Goal: Task Accomplishment & Management: Manage account settings

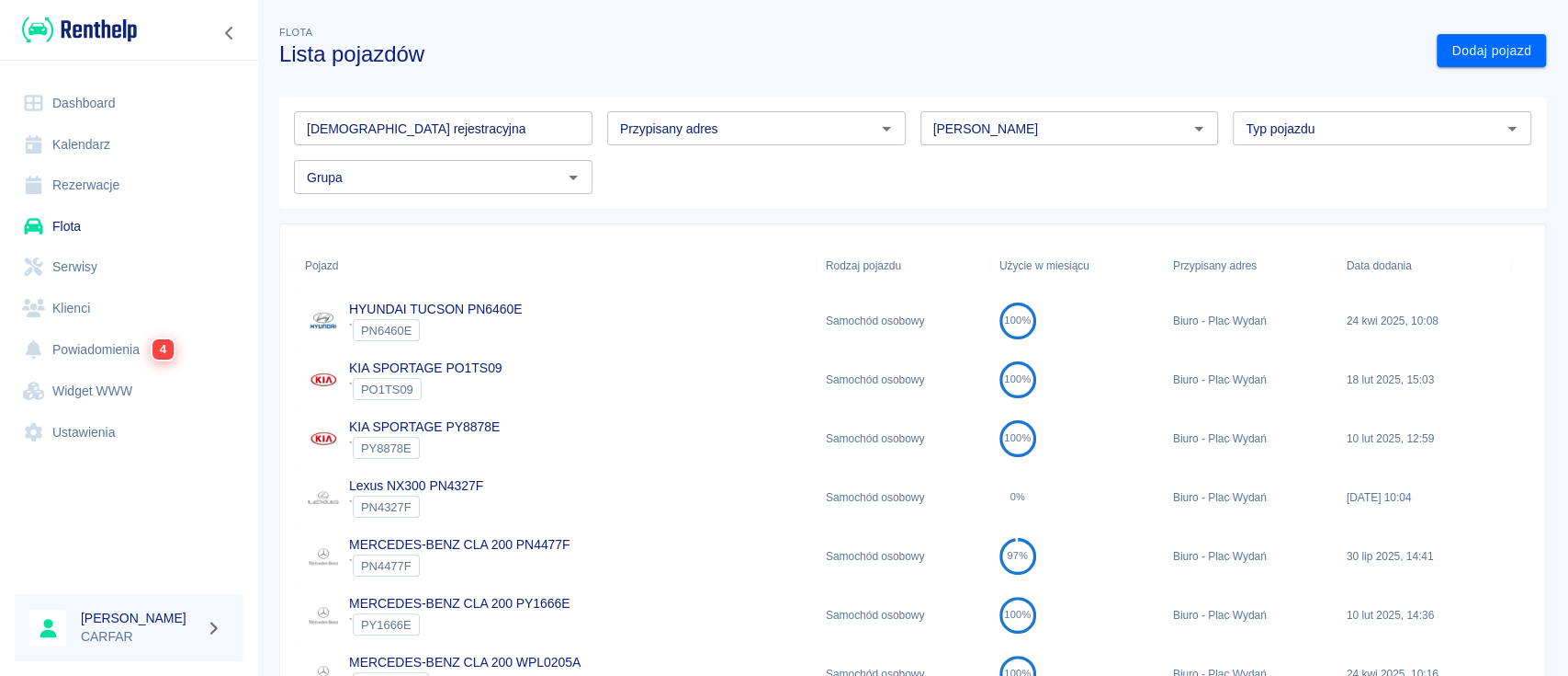
click at [451, 124] on input "[DEMOGRAPHIC_DATA] rejestracyjna" at bounding box center [443, 128] width 299 height 34
click at [481, 301] on p "HYUNDAI TUCSON PN6460E" at bounding box center [436, 309] width 173 height 19
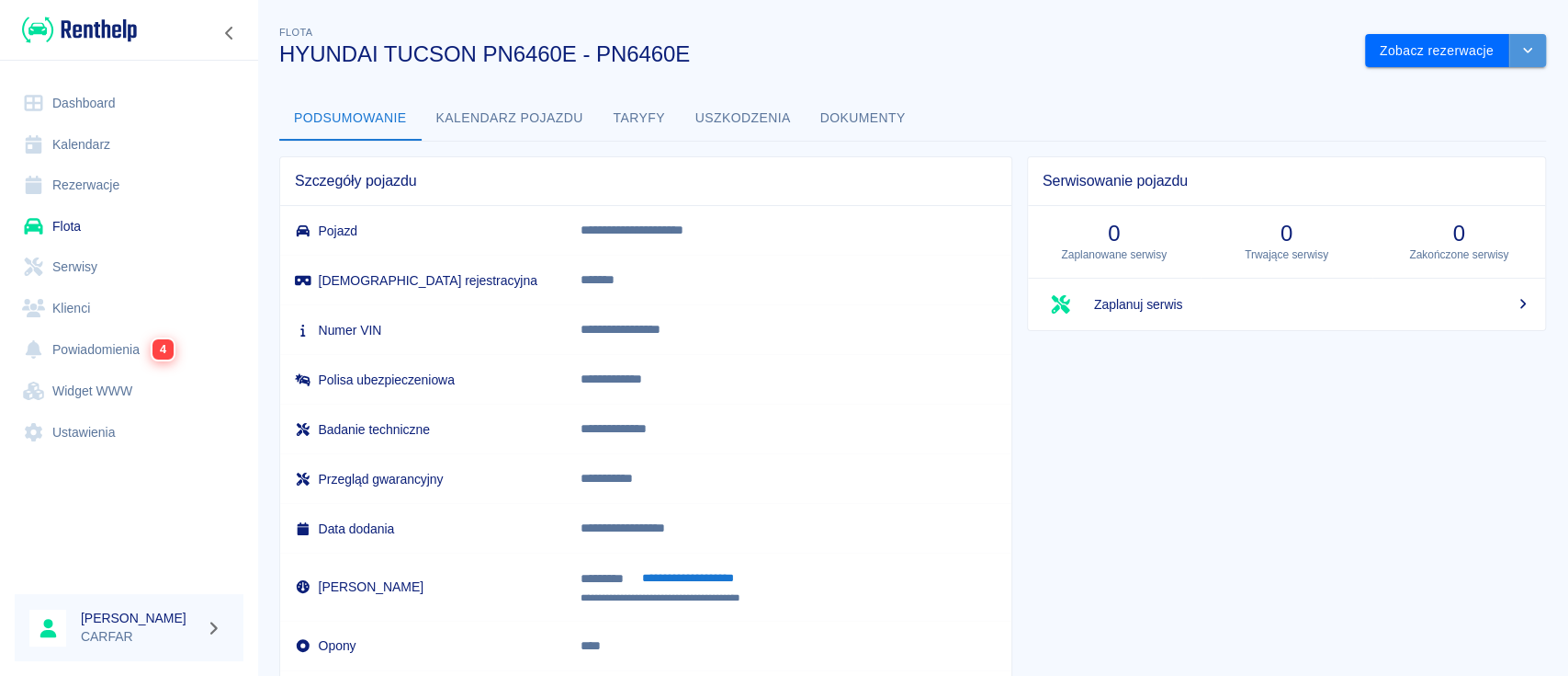
click at [1509, 63] on button "drop-down" at bounding box center [1528, 51] width 37 height 34
click at [1460, 99] on li "Zaktualizuj dane pojazdu" at bounding box center [1437, 89] width 171 height 30
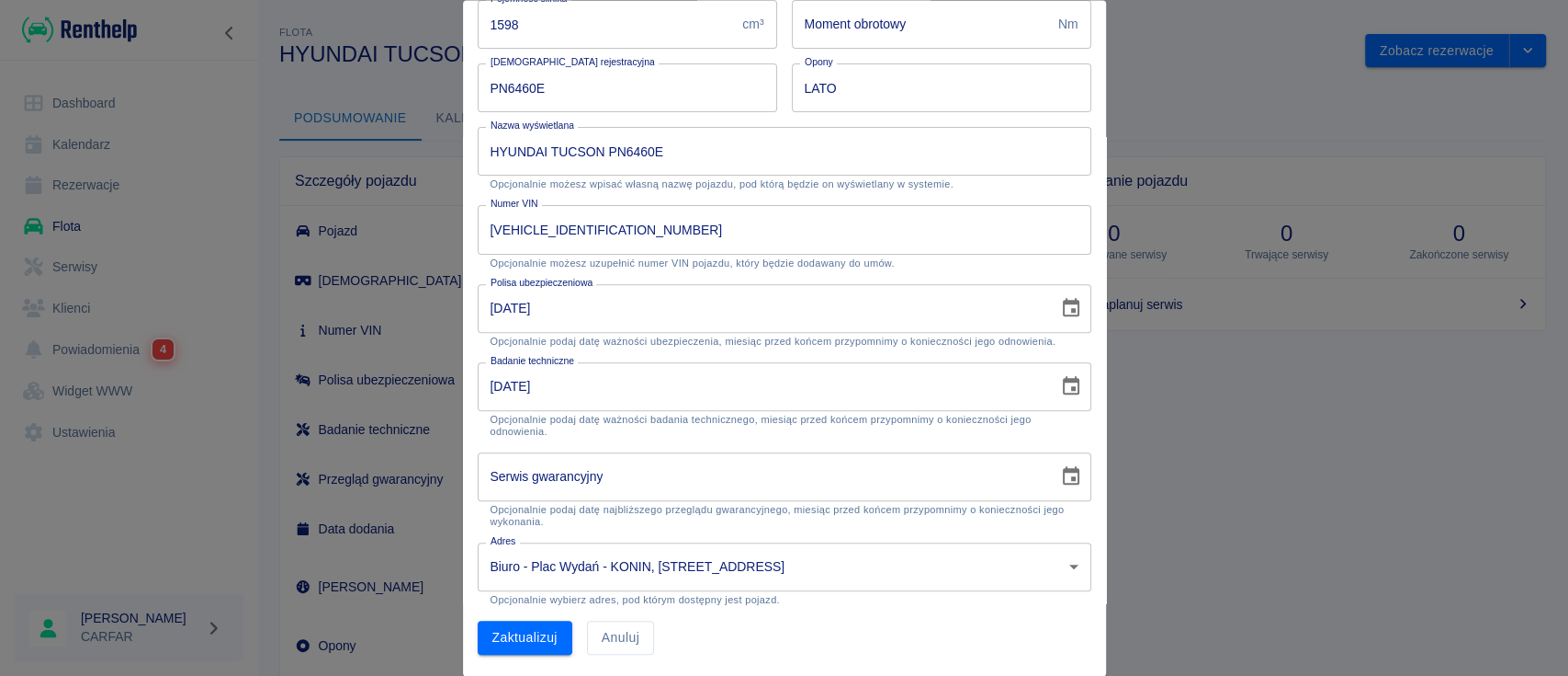
scroll to position [331, 0]
click at [708, 387] on input "[DATE]" at bounding box center [762, 386] width 568 height 49
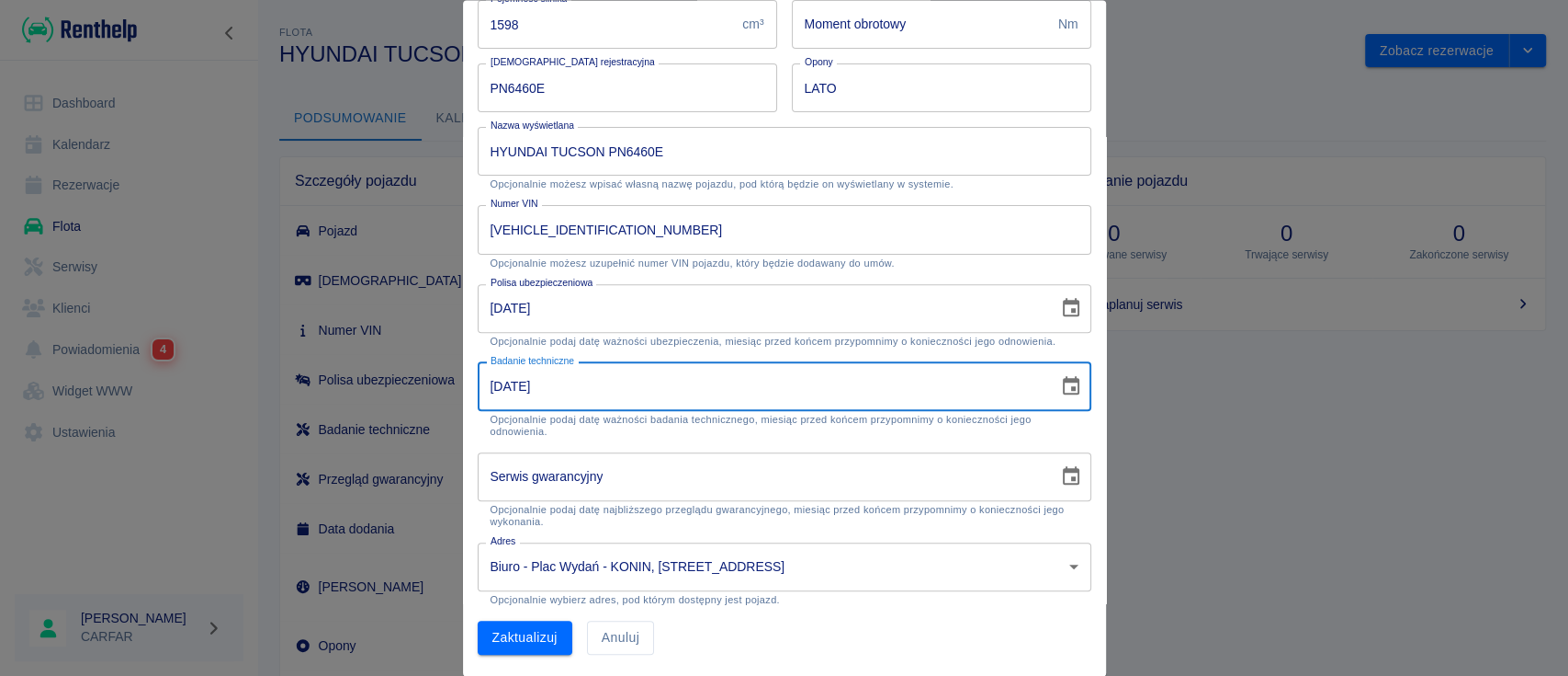
click at [639, 393] on input "[DATE]" at bounding box center [762, 386] width 568 height 49
drag, startPoint x: 551, startPoint y: 389, endPoint x: 562, endPoint y: 389, distance: 11.0
click at [562, 389] on input "[DATE]" at bounding box center [762, 386] width 568 height 49
type input "[DATE]"
click at [523, 636] on button "Zaktualizuj" at bounding box center [525, 638] width 95 height 34
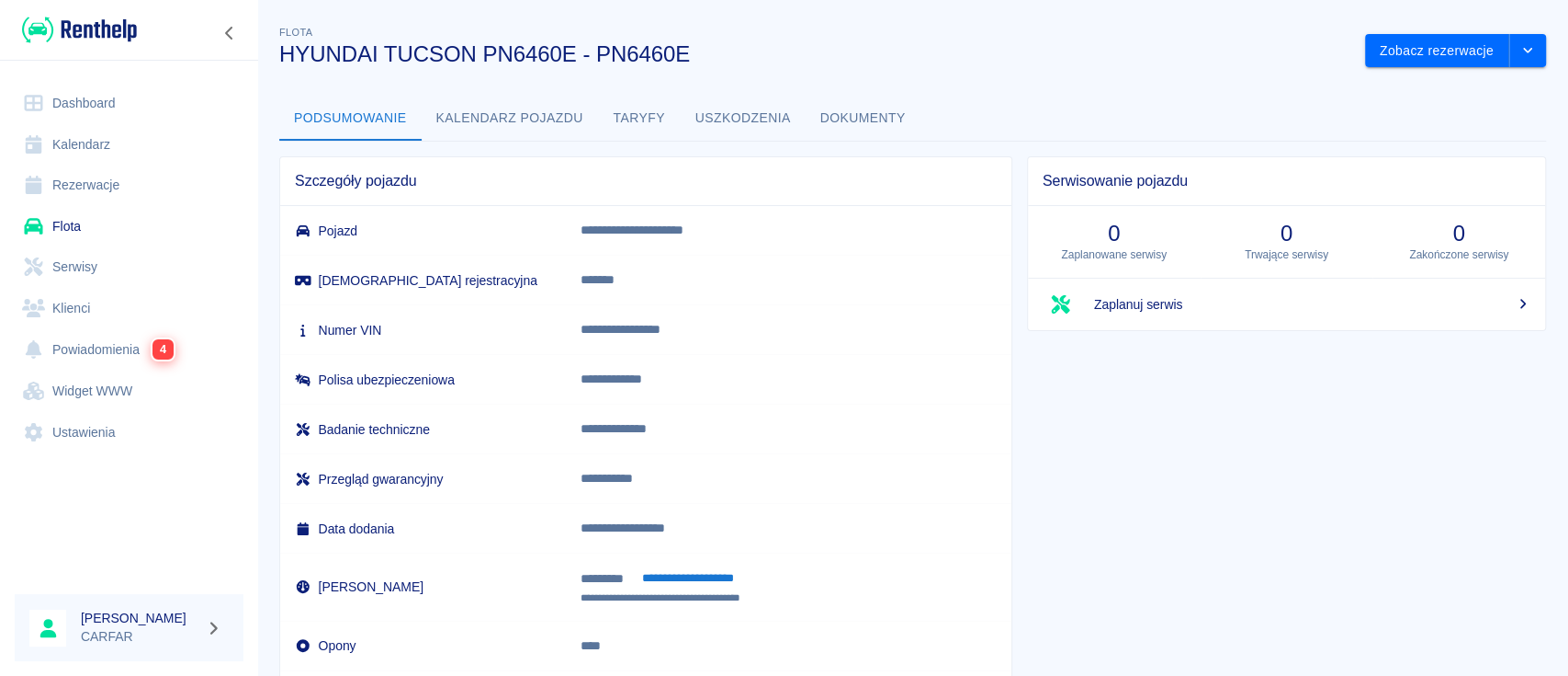
click at [103, 212] on link "Flota" at bounding box center [129, 226] width 229 height 41
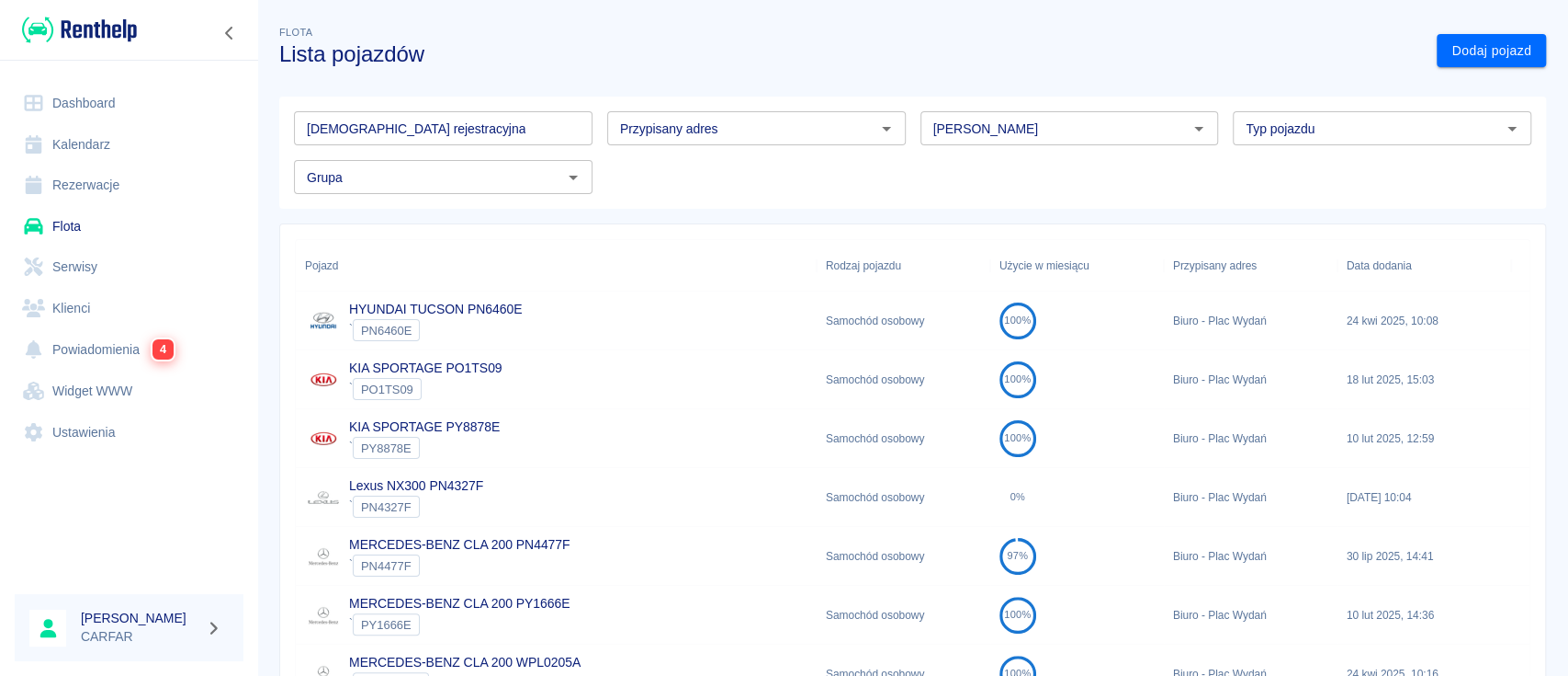
click at [455, 127] on input "[DEMOGRAPHIC_DATA] rejestracyjna" at bounding box center [443, 128] width 299 height 34
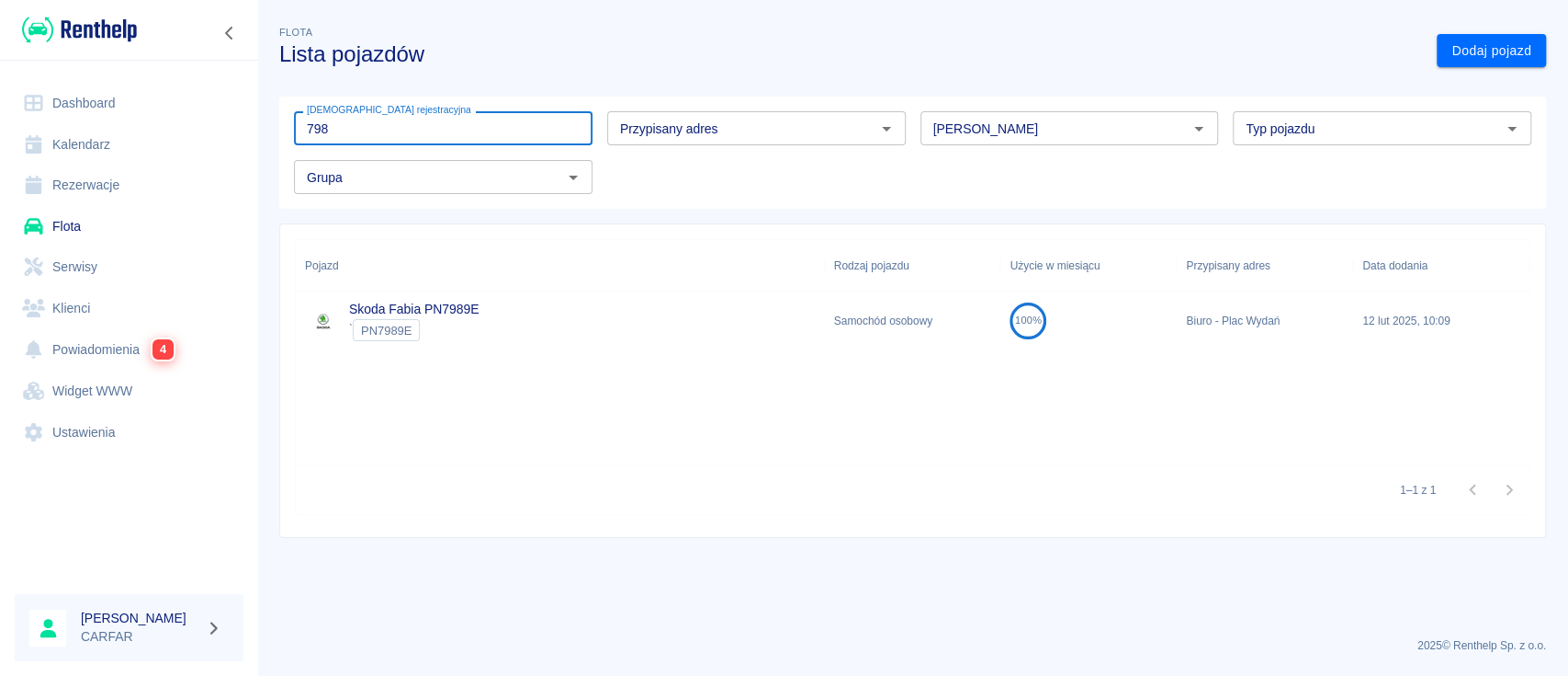
type input "798"
click at [506, 299] on div "Skoda Fabia PN7989E ` PN7989E" at bounding box center [561, 321] width 529 height 59
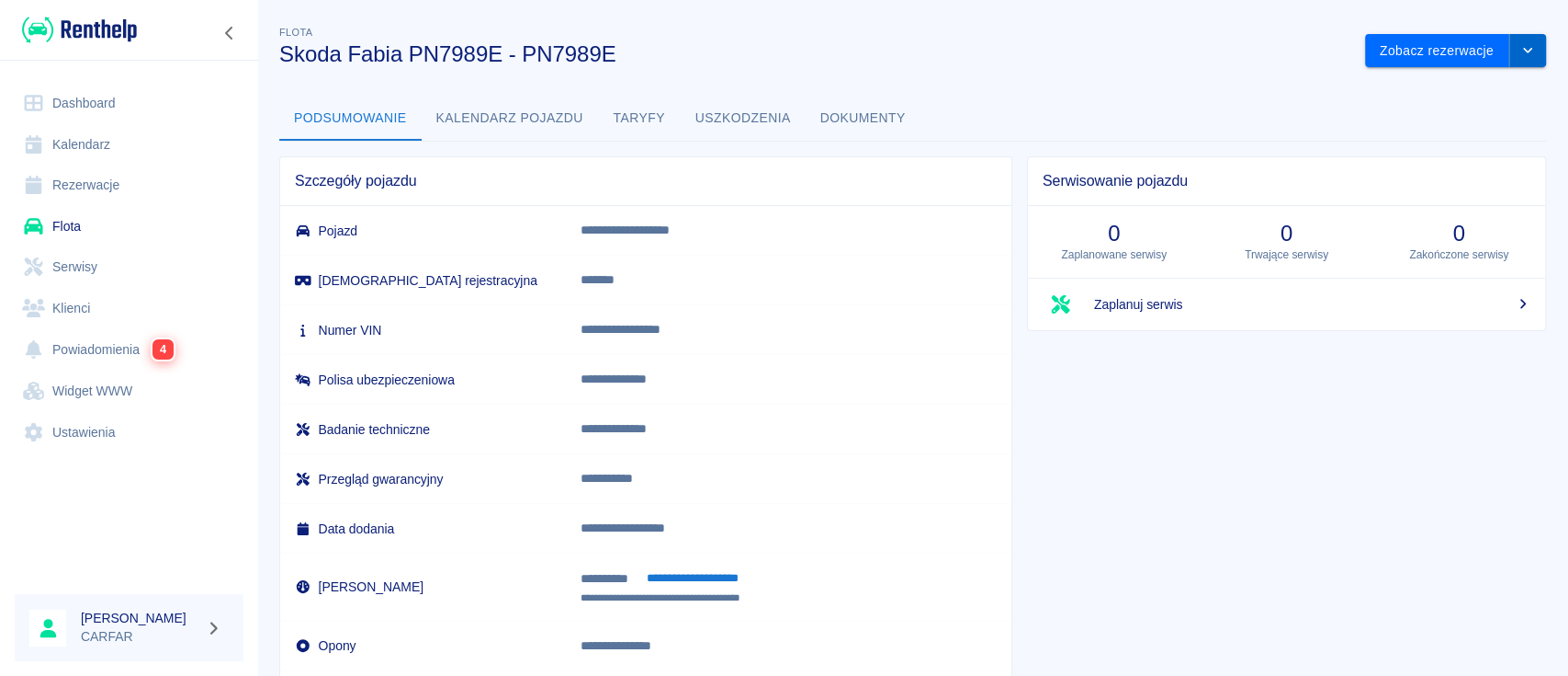
click at [1512, 56] on button "drop-down" at bounding box center [1528, 51] width 37 height 34
click at [1483, 98] on li "Zaktualizuj dane pojazdu" at bounding box center [1437, 89] width 171 height 30
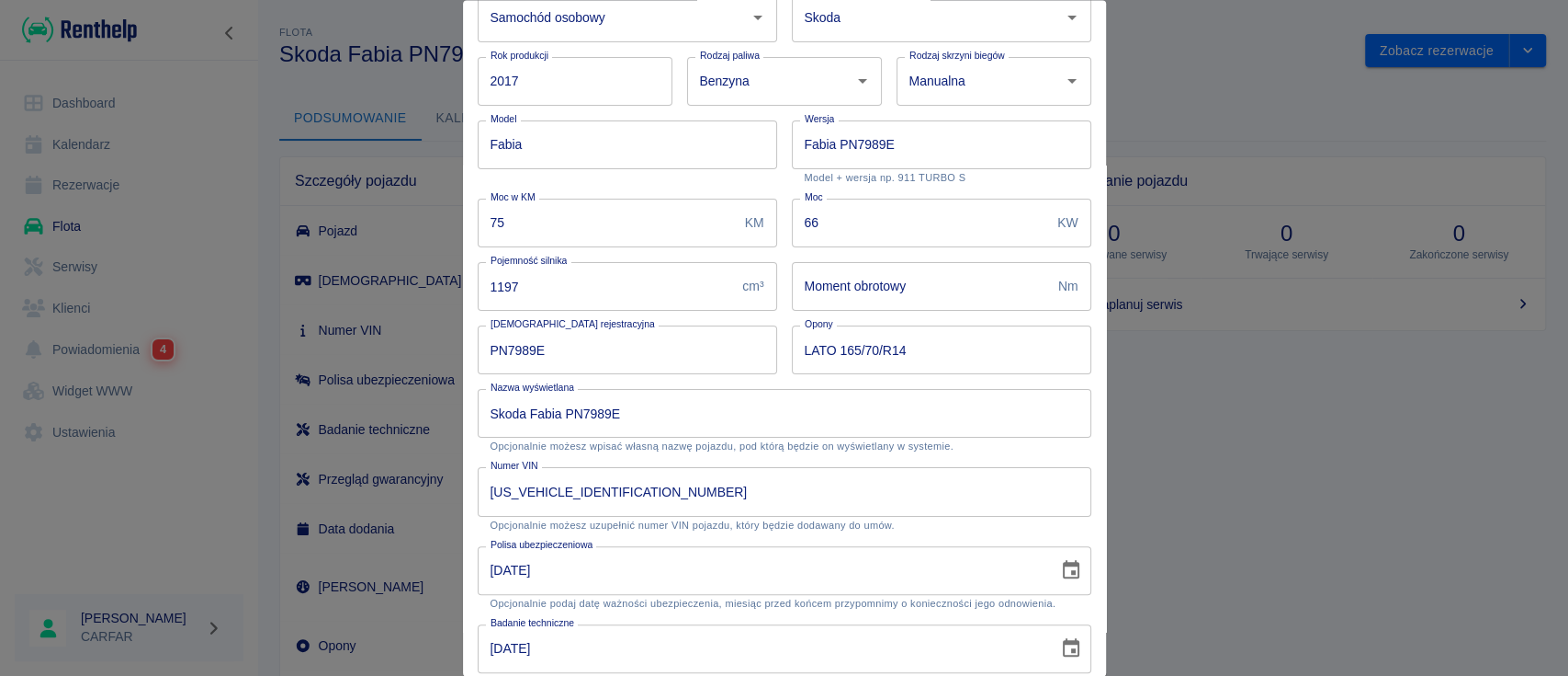
scroll to position [122, 0]
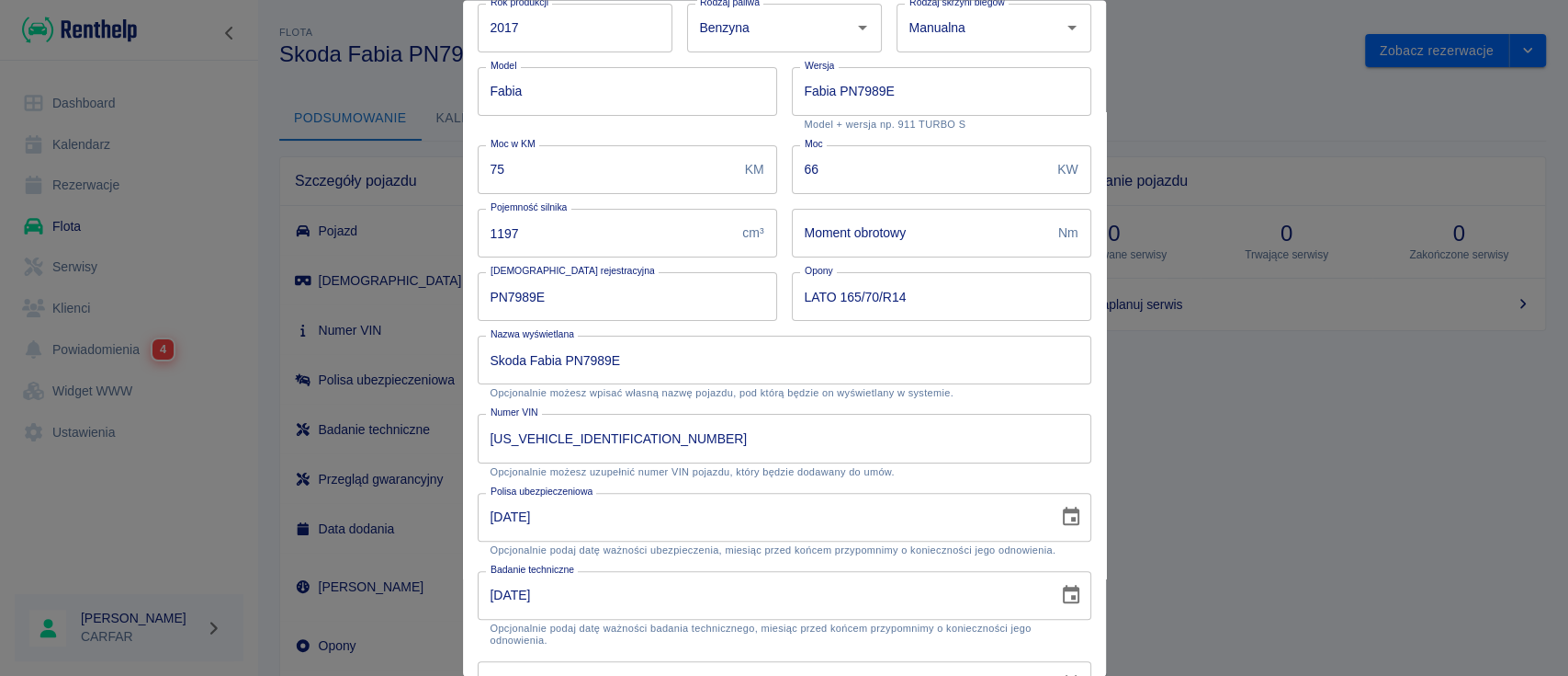
click at [621, 585] on input "[DATE]" at bounding box center [762, 595] width 568 height 49
click at [1062, 590] on icon "Choose date, selected date is 11 wrz 2025" at bounding box center [1071, 595] width 17 height 18
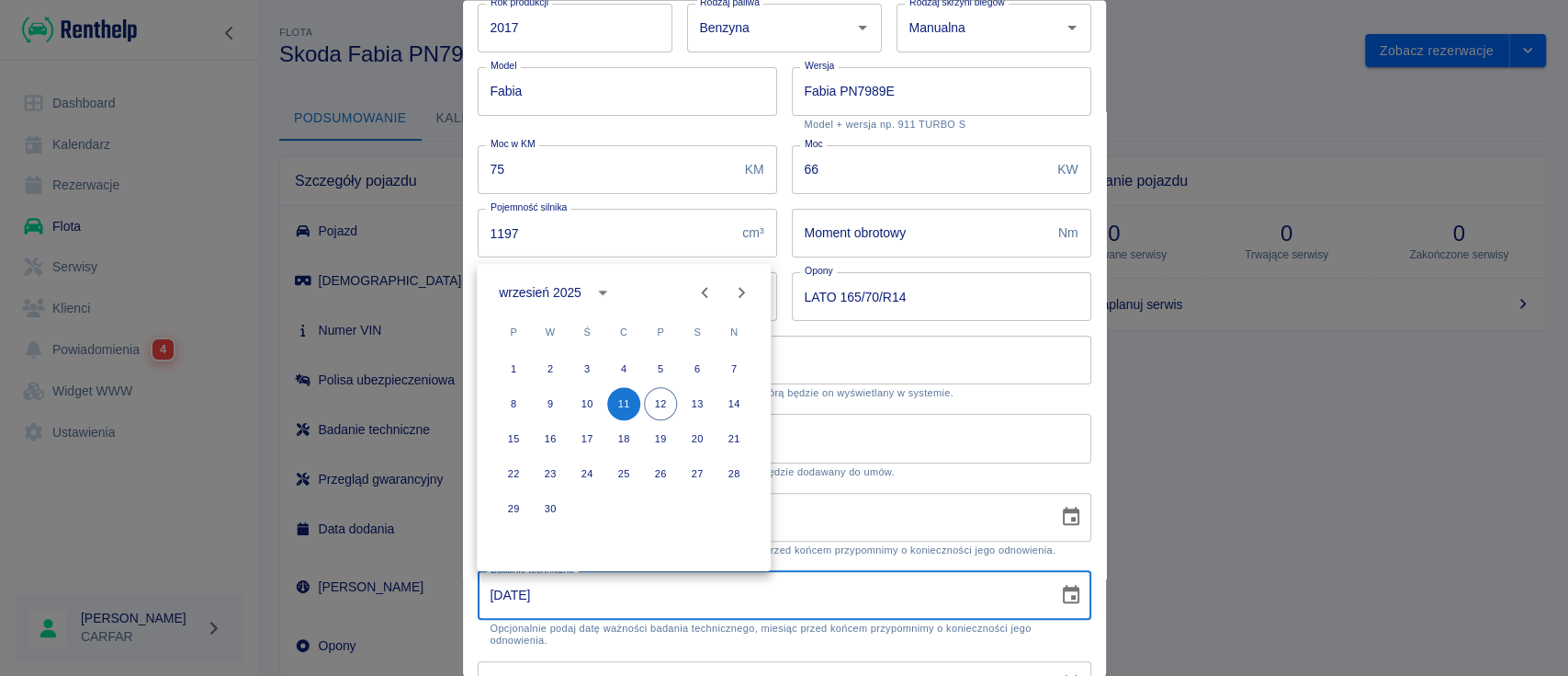
click at [603, 289] on icon "calendar view is open, switch to year view" at bounding box center [603, 292] width 22 height 22
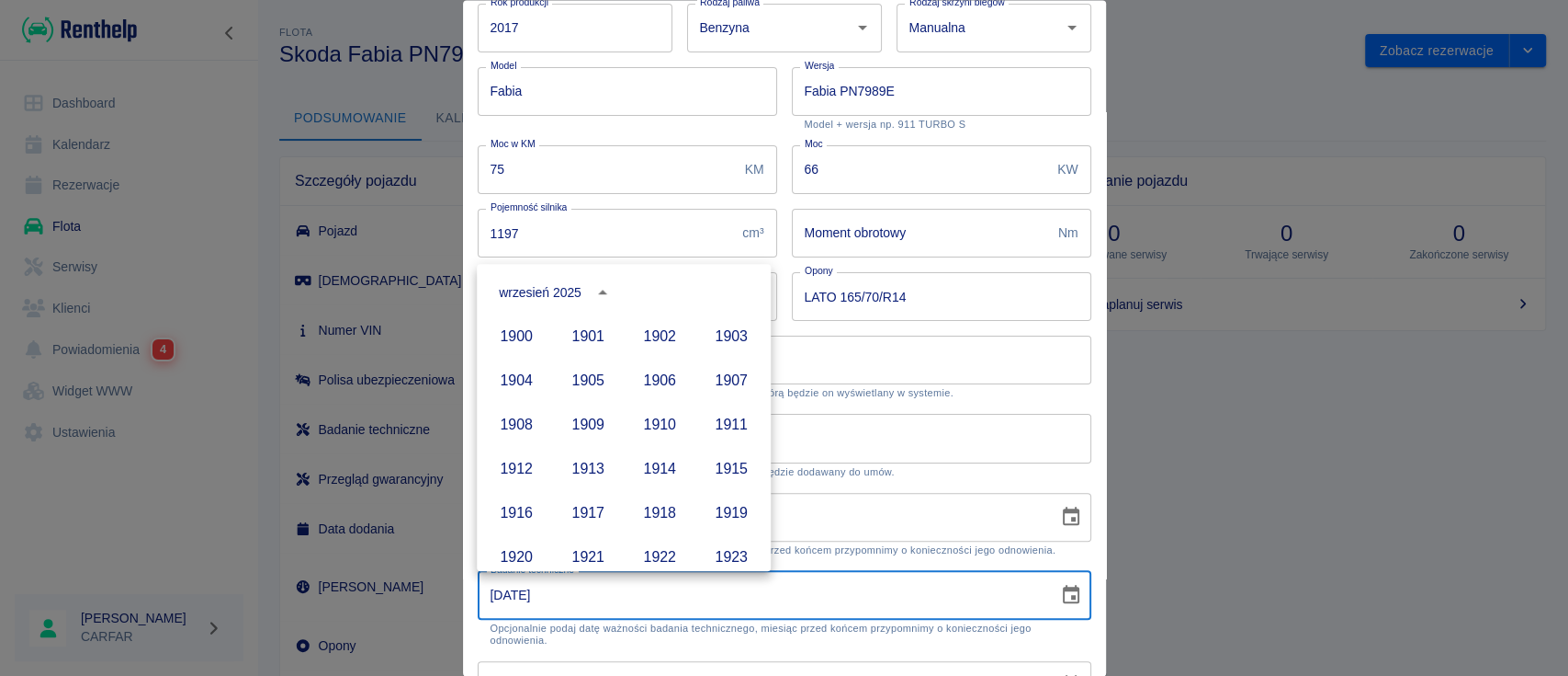
scroll to position [1261, 0]
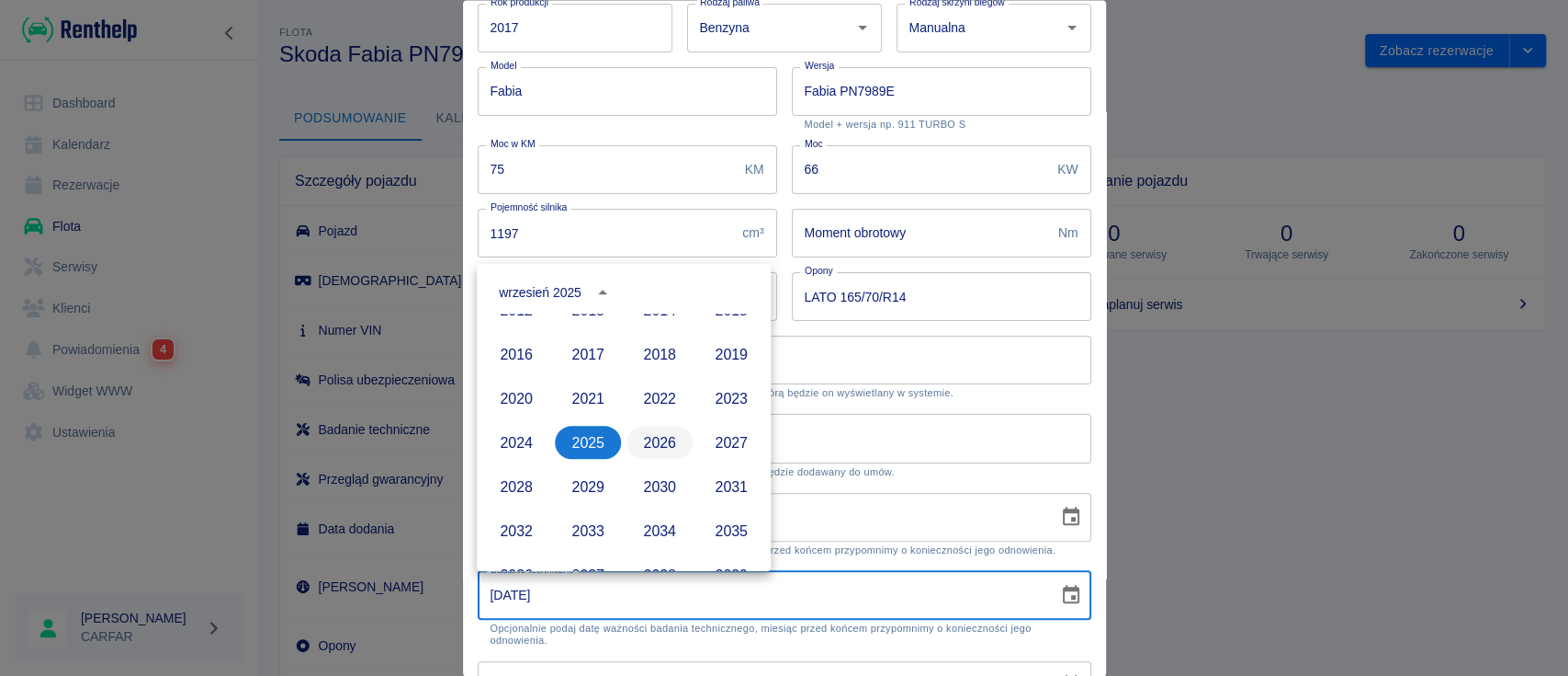
click at [653, 430] on button "2026" at bounding box center [660, 442] width 66 height 33
type input "[DATE]"
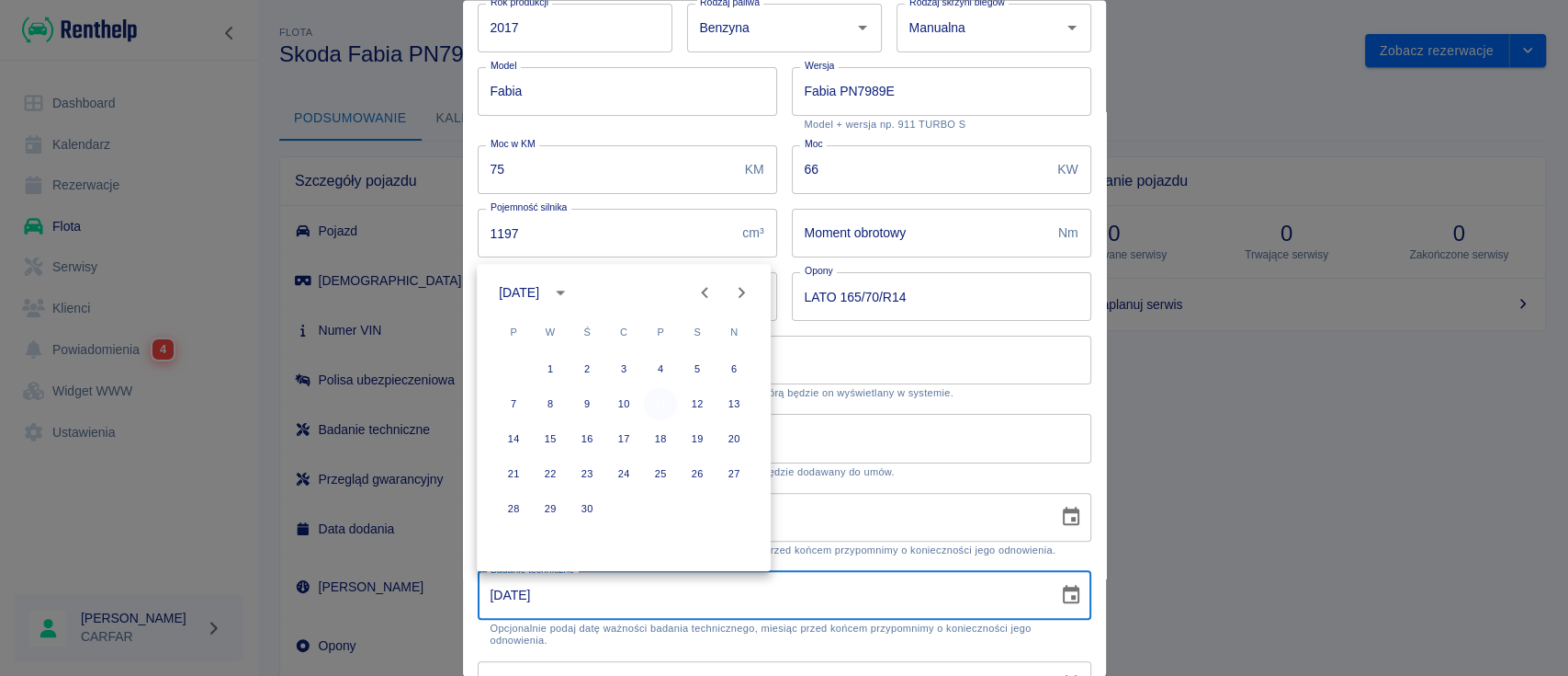
click at [666, 396] on button "11" at bounding box center [661, 404] width 33 height 33
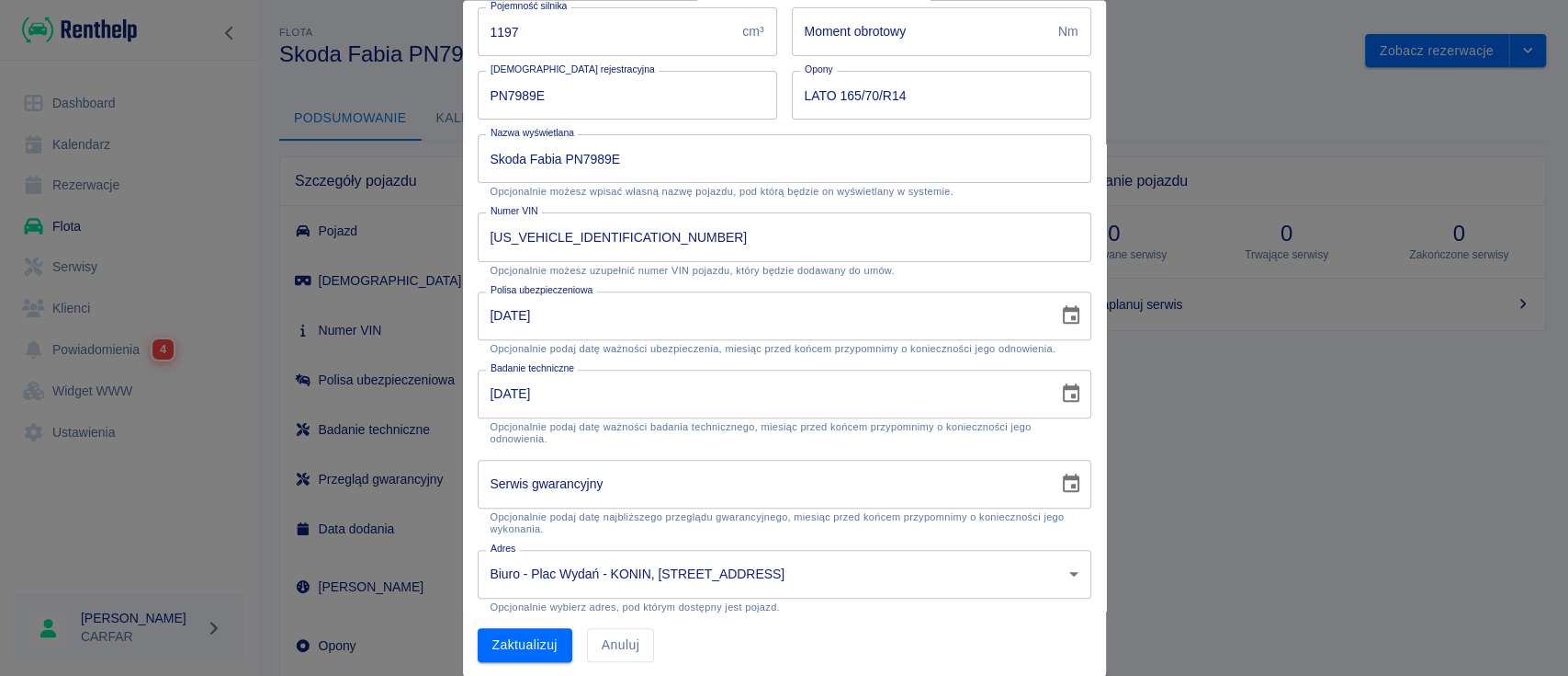
scroll to position [331, 0]
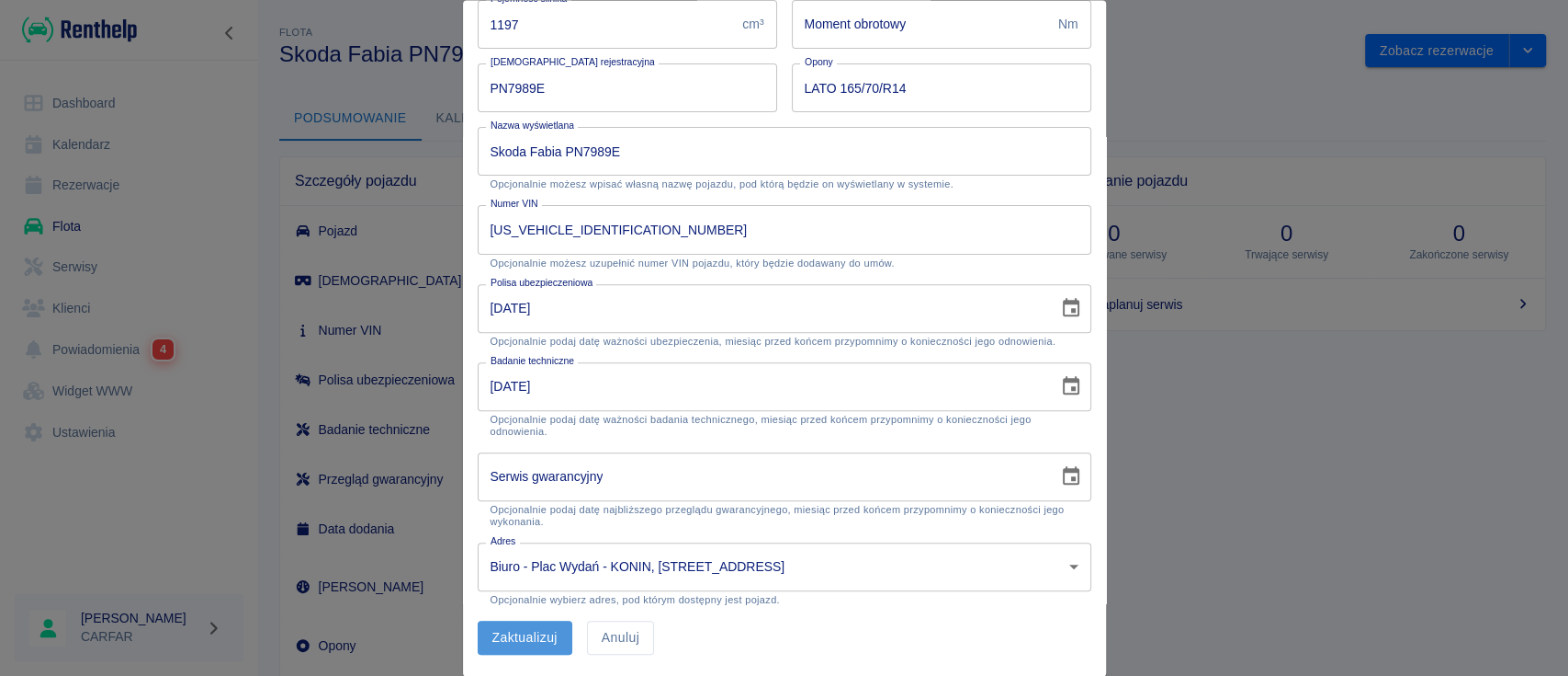
click at [537, 636] on button "Zaktualizuj" at bounding box center [525, 638] width 95 height 34
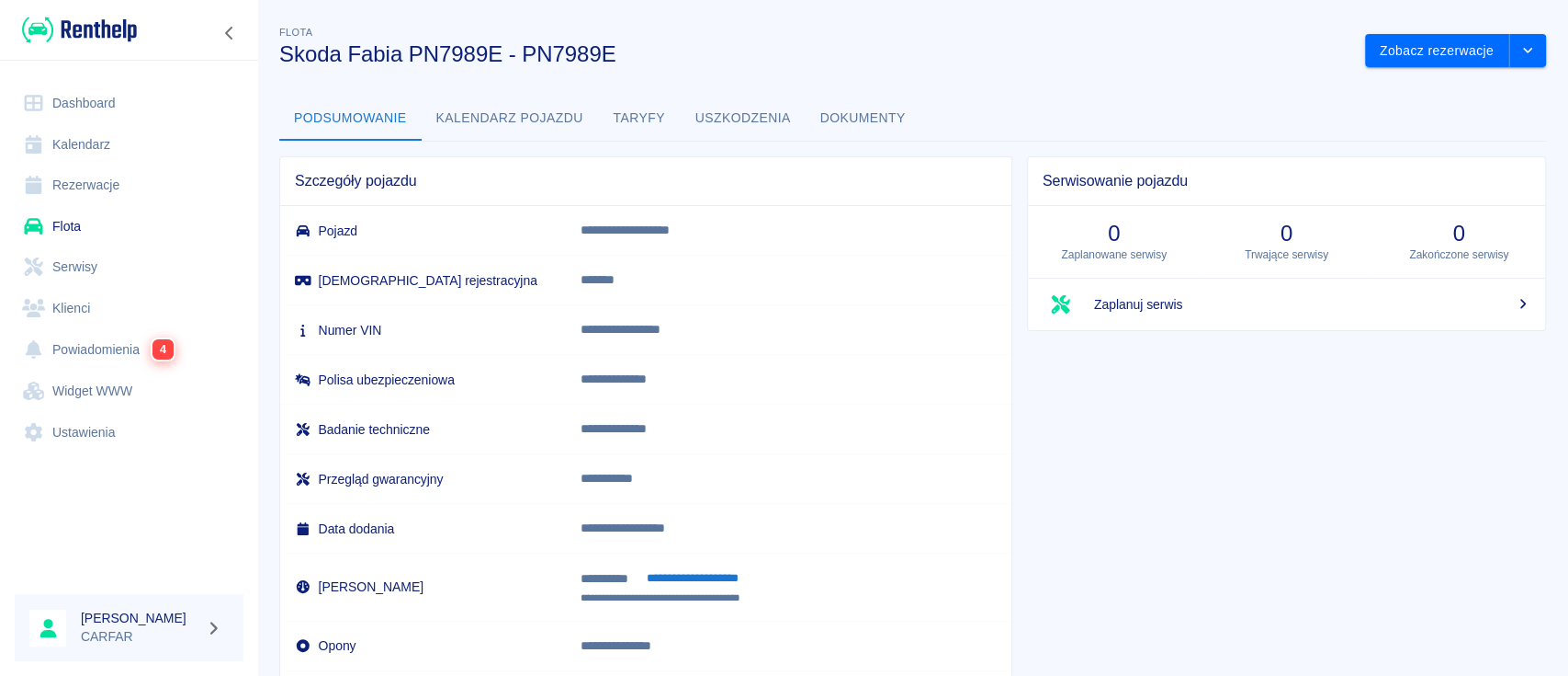
click at [81, 36] on img at bounding box center [79, 29] width 115 height 30
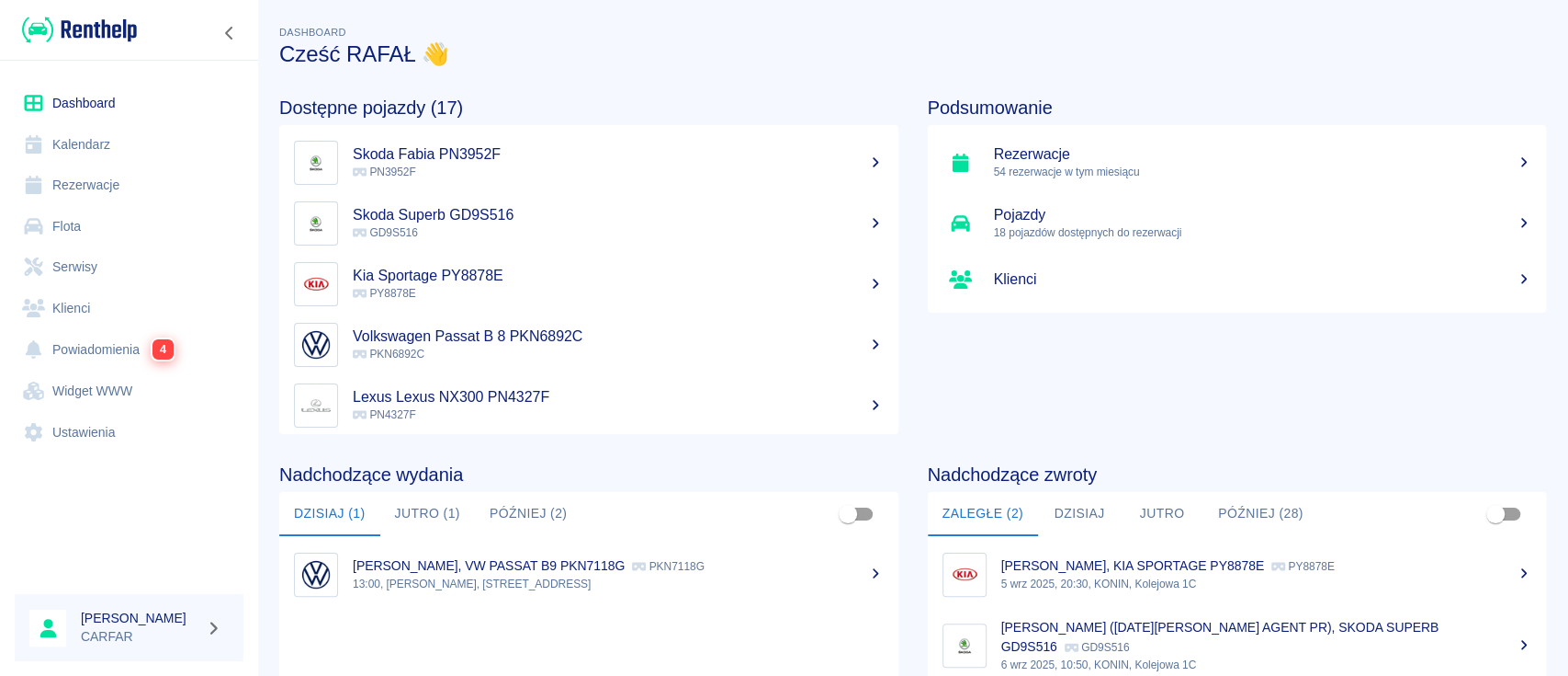
click at [121, 187] on link "Rezerwacje" at bounding box center [129, 185] width 229 height 41
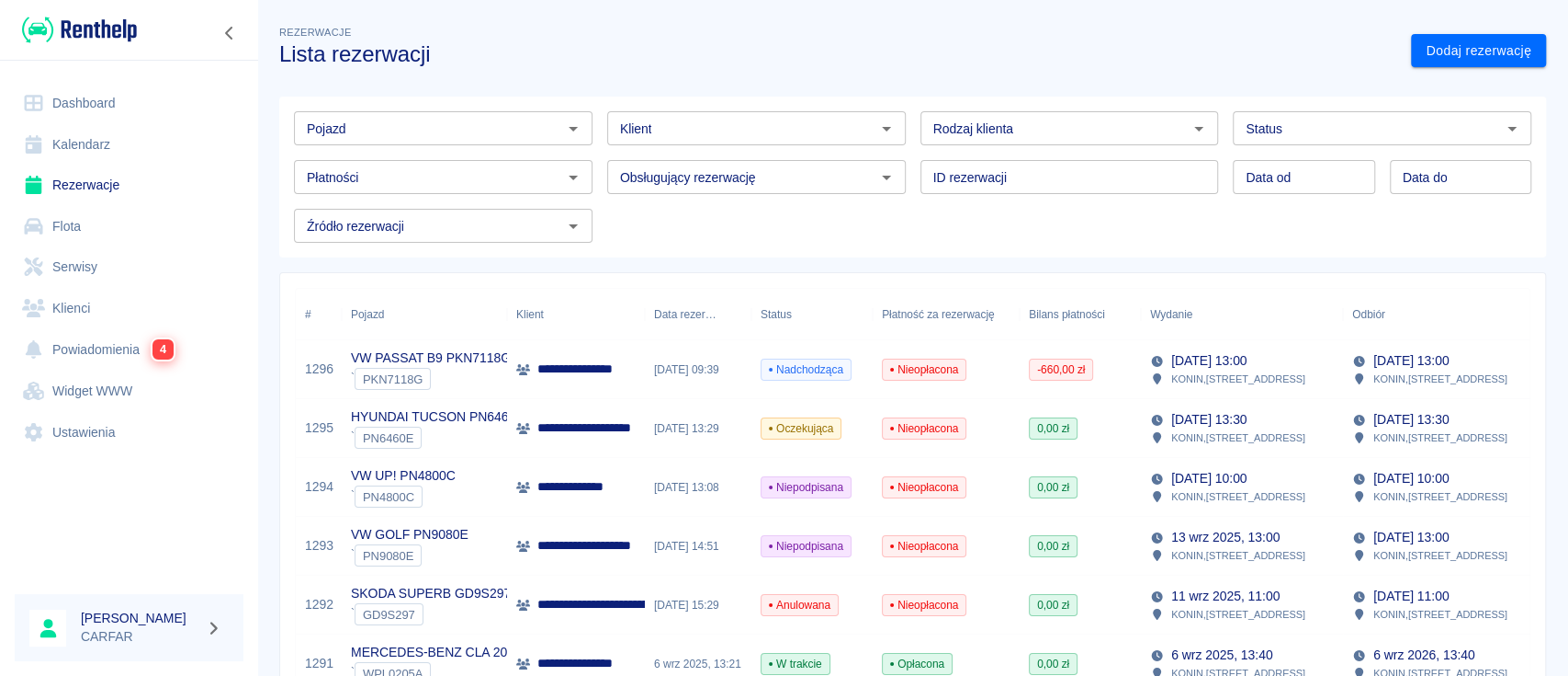
click at [471, 124] on input "Pojazd" at bounding box center [428, 128] width 257 height 23
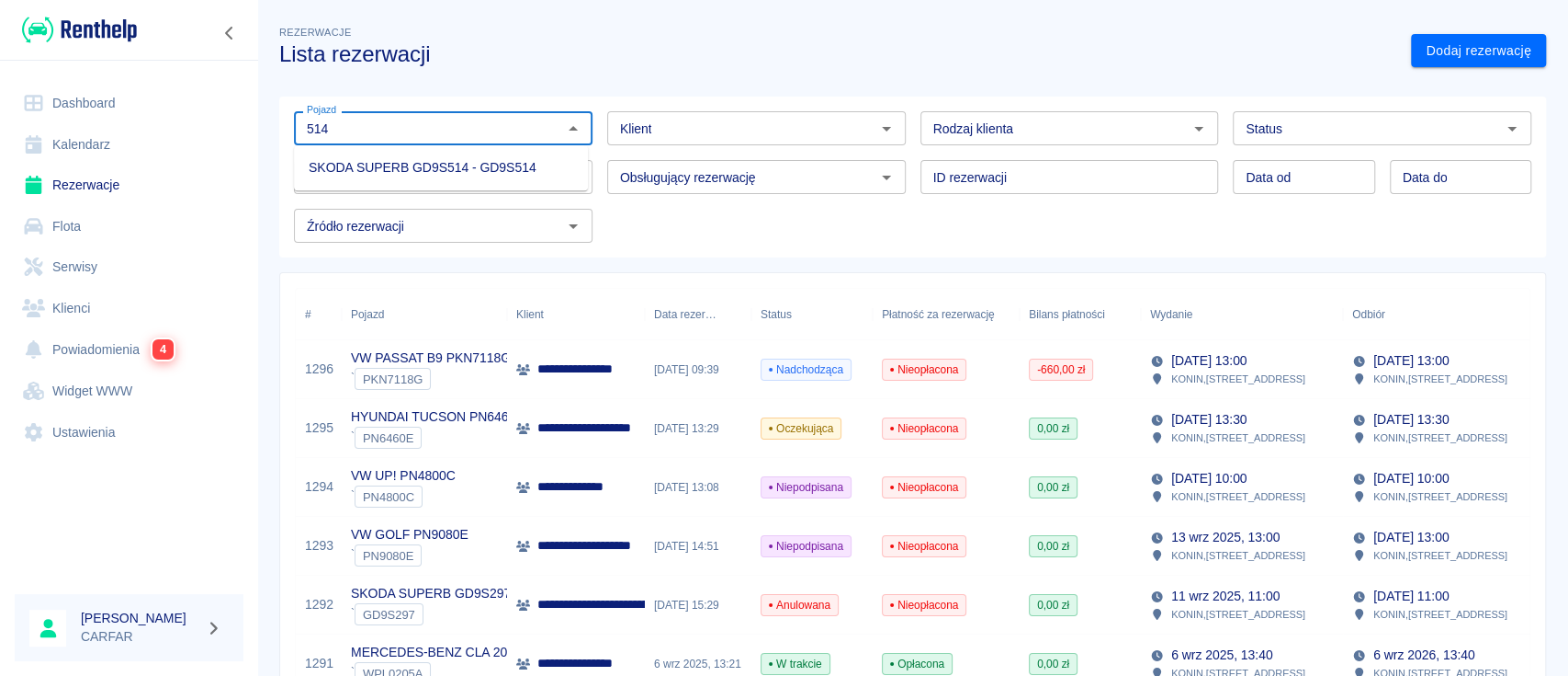
click at [457, 176] on li "SKODA SUPERB GD9S514 - GD9S514" at bounding box center [441, 167] width 294 height 30
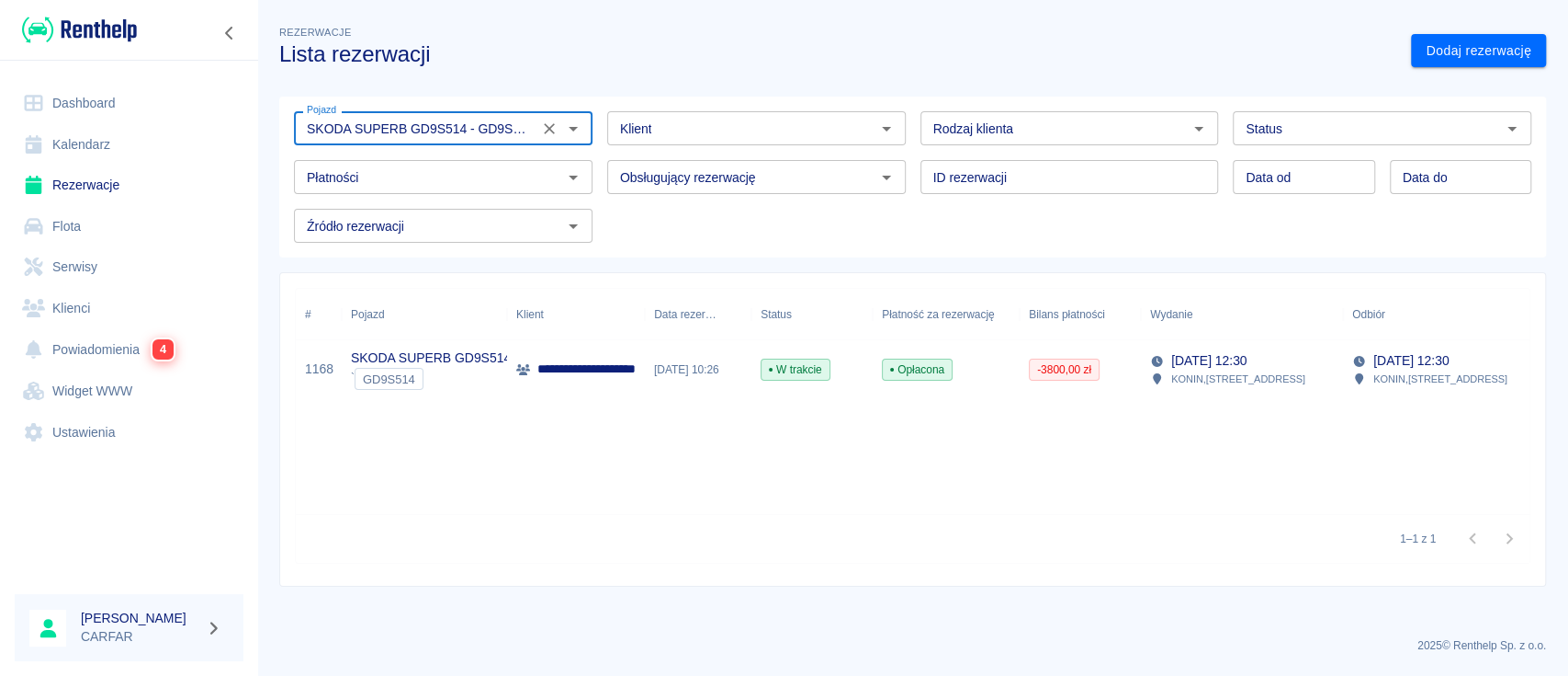
type input "SKODA SUPERB GD9S514 - GD9S514"
click at [569, 377] on p "**********" at bounding box center [620, 369] width 165 height 19
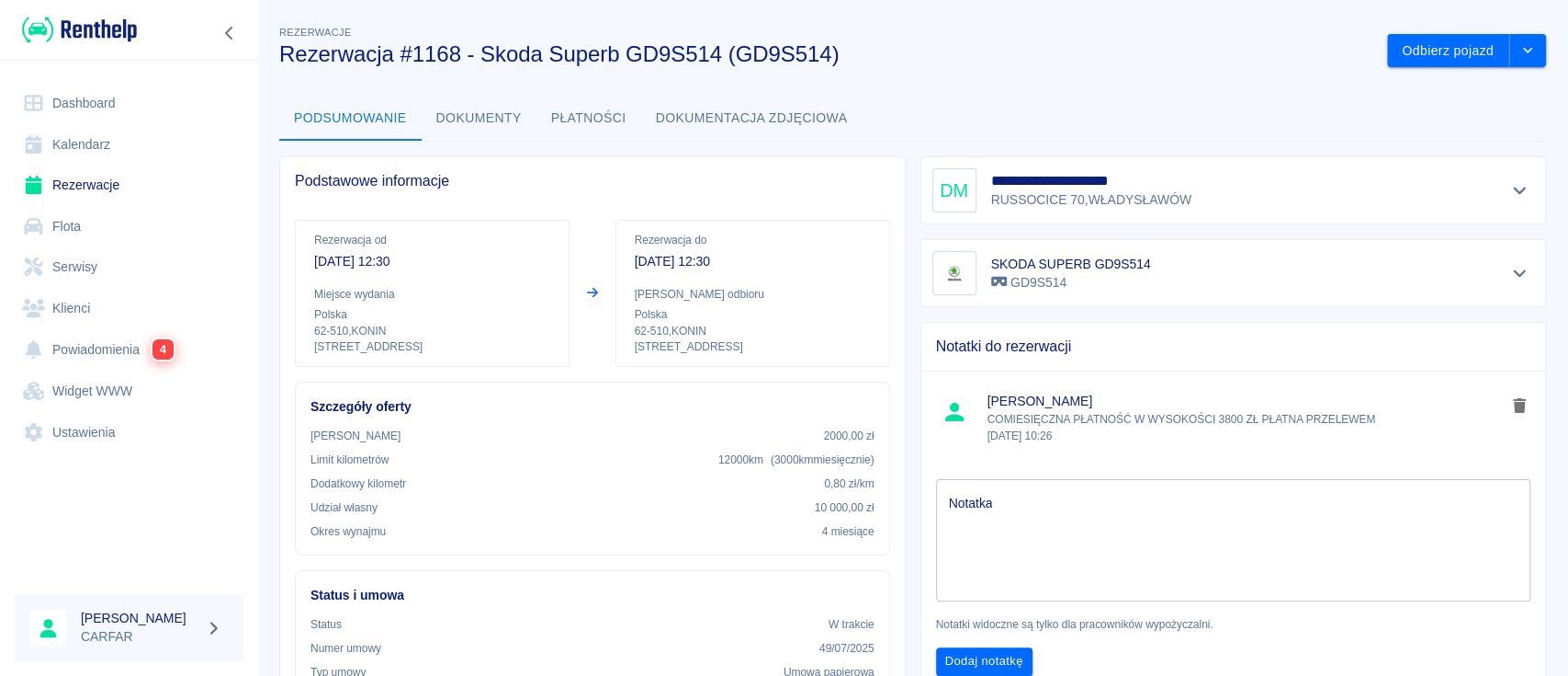
click at [96, 20] on img at bounding box center [79, 29] width 115 height 30
